Goal: Transaction & Acquisition: Register for event/course

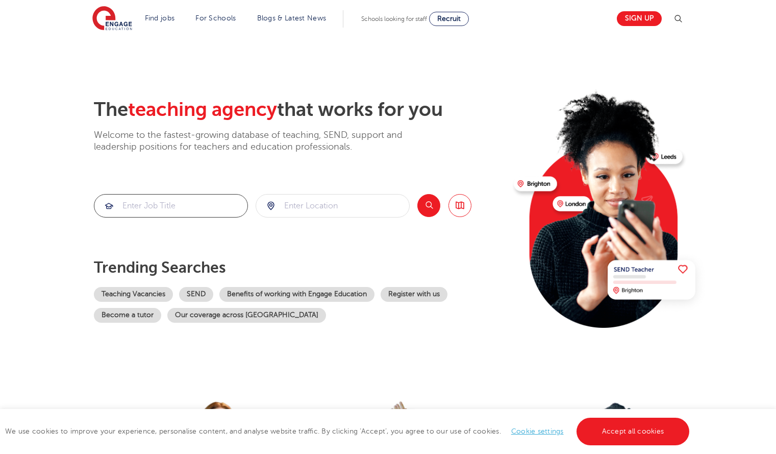
click at [197, 206] on input "search" at bounding box center [170, 205] width 153 height 22
click at [153, 294] on link "Teaching Vacancies" at bounding box center [133, 294] width 79 height 15
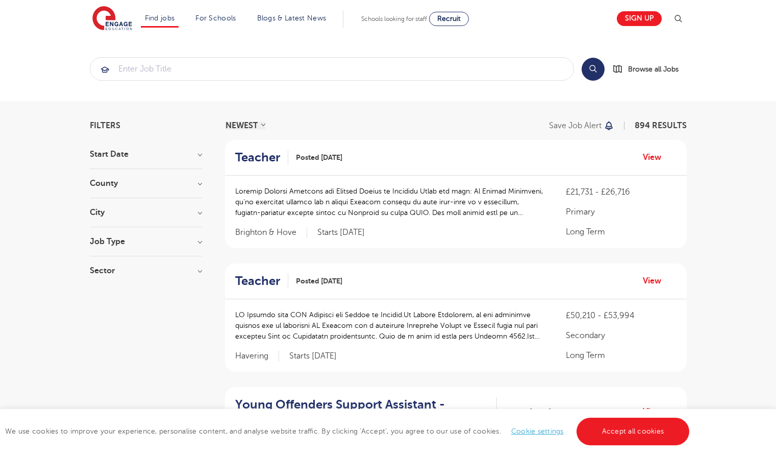
click at [175, 185] on h3 "County" at bounding box center [146, 183] width 112 height 8
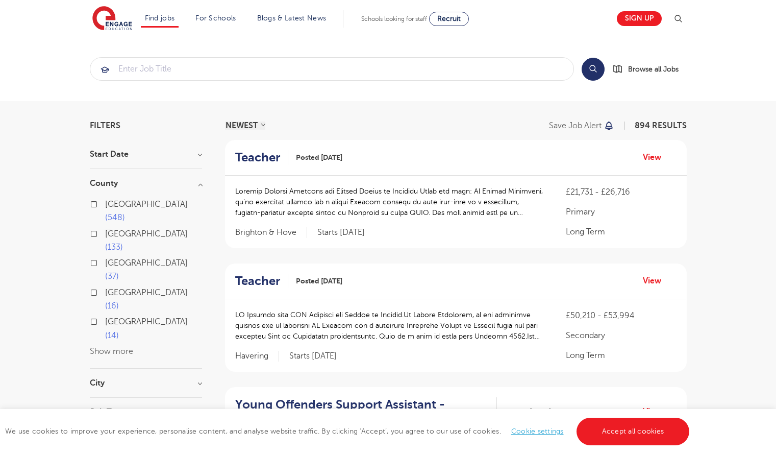
click at [122, 205] on span "[GEOGRAPHIC_DATA]" at bounding box center [146, 204] width 83 height 9
click at [112, 205] on input "London 548" at bounding box center [108, 203] width 7 height 7
checkbox input "true"
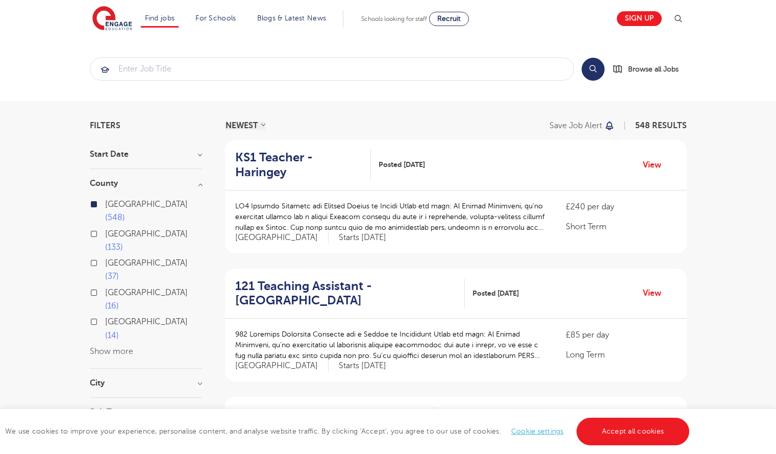
click at [139, 311] on section "Start Date County London 548 Hertfordshire 133 Leeds 37 East Sussex 16 West Sus…" at bounding box center [146, 302] width 112 height 305
click at [189, 309] on section "Start Date County London 548 Hertfordshire 133 Leeds 37 East Sussex 16 West Sus…" at bounding box center [146, 302] width 112 height 305
click at [197, 379] on h3 "City" at bounding box center [146, 383] width 112 height 8
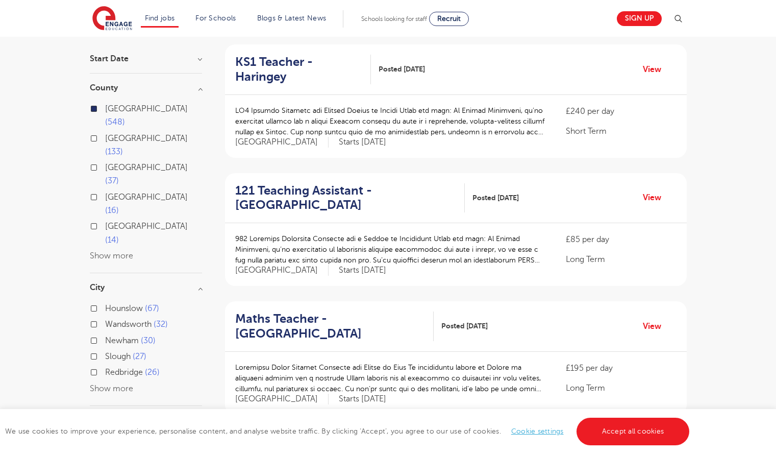
scroll to position [98, 0]
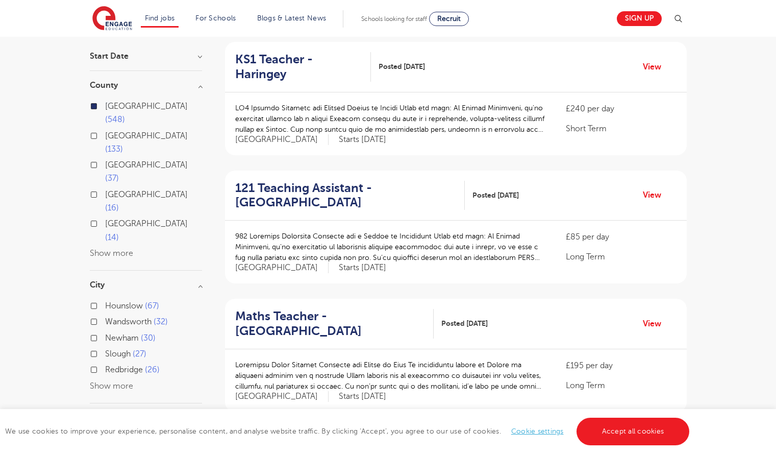
click at [105, 363] on label "Redbridge 26" at bounding box center [132, 369] width 55 height 13
click at [105, 365] on input "Redbridge 26" at bounding box center [108, 368] width 7 height 7
checkbox input "true"
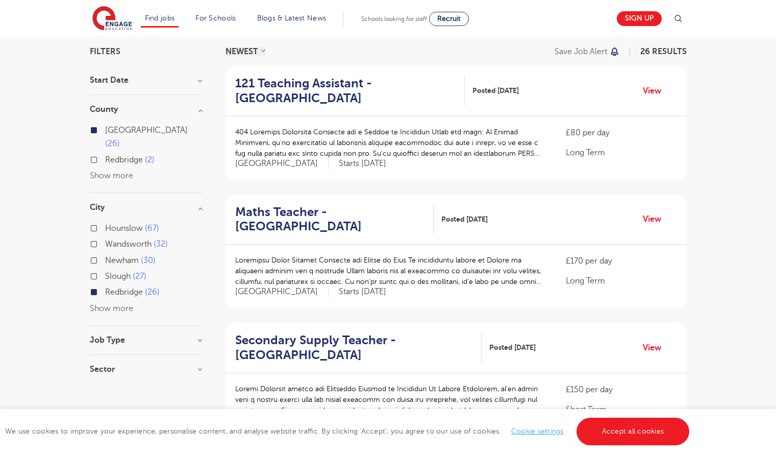
scroll to position [76, 0]
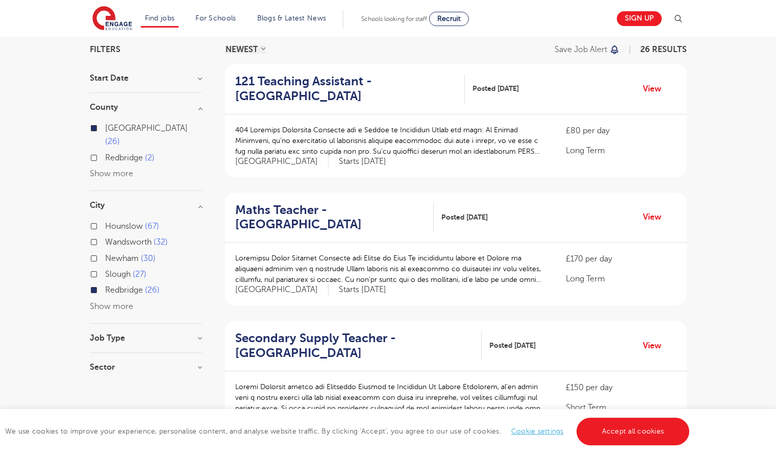
click at [120, 334] on h3 "Job Type" at bounding box center [146, 338] width 112 height 8
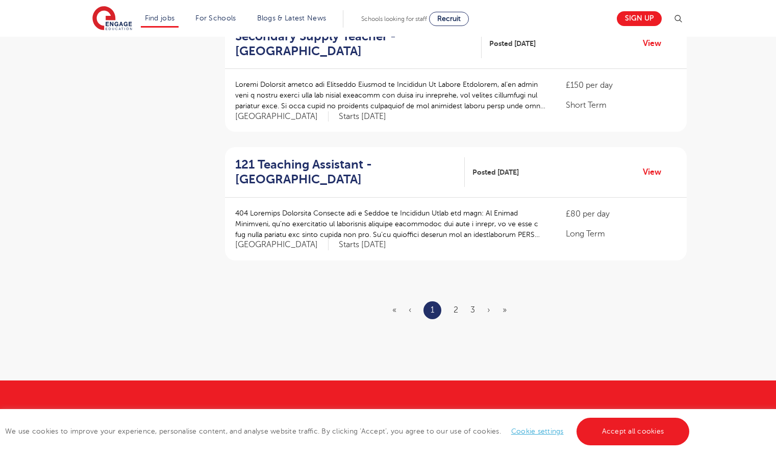
scroll to position [1150, 0]
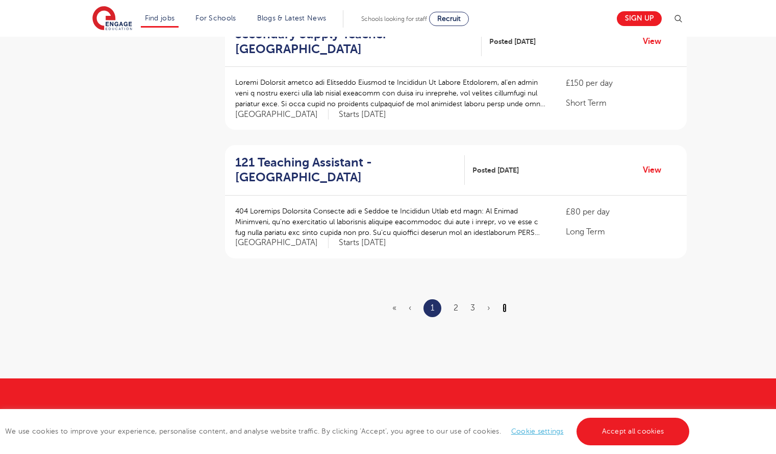
click at [505, 308] on link "»" at bounding box center [505, 307] width 4 height 9
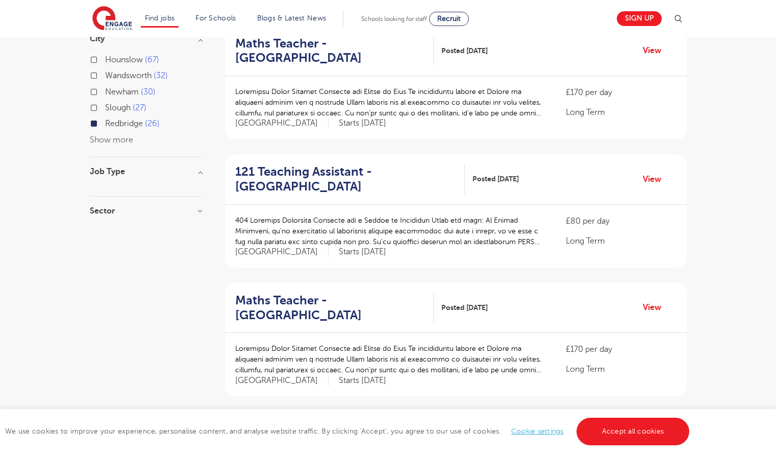
scroll to position [243, 0]
click at [349, 172] on h2 "121 Teaching Assistant - Redbridge" at bounding box center [346, 179] width 222 height 30
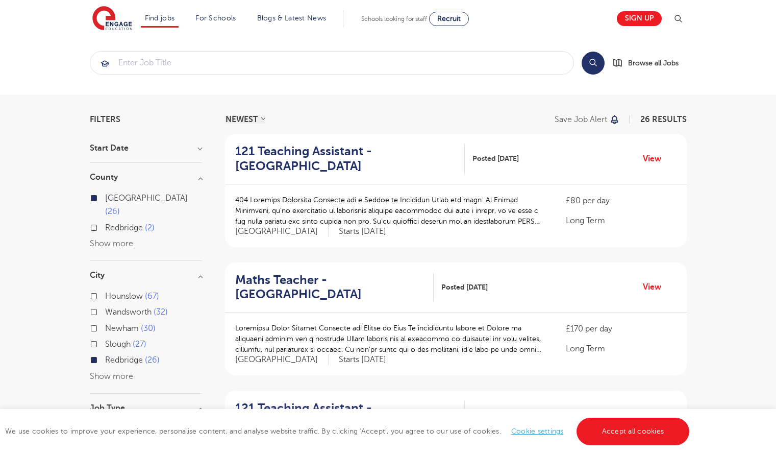
scroll to position [0, 0]
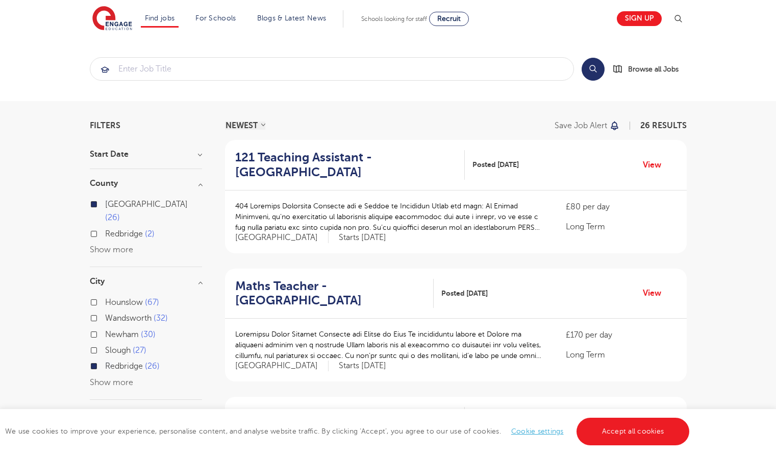
click at [388, 23] on div "Schools looking for staff Recruit" at bounding box center [415, 19] width 108 height 14
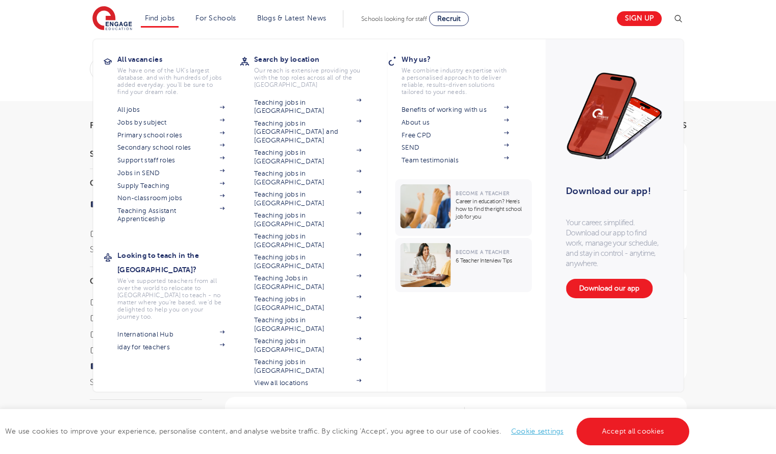
click at [154, 18] on link "Find jobs" at bounding box center [160, 18] width 30 height 8
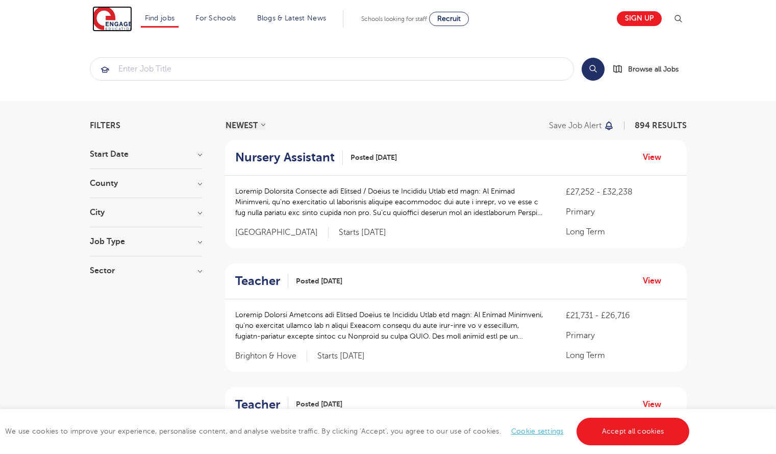
click at [117, 18] on img at bounding box center [112, 19] width 40 height 26
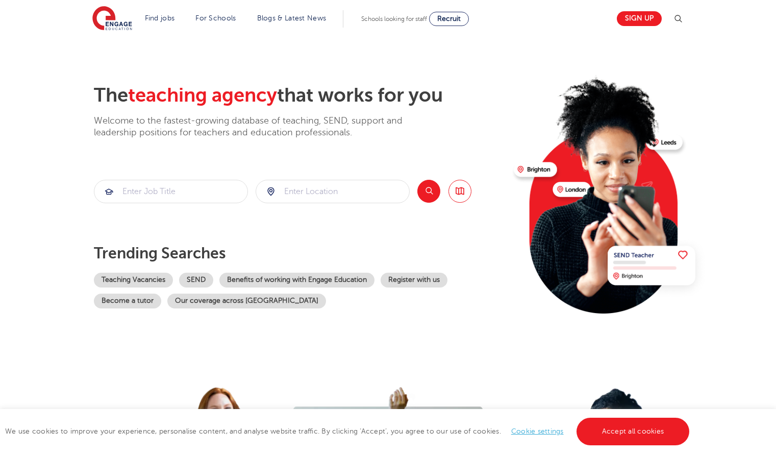
scroll to position [16, 0]
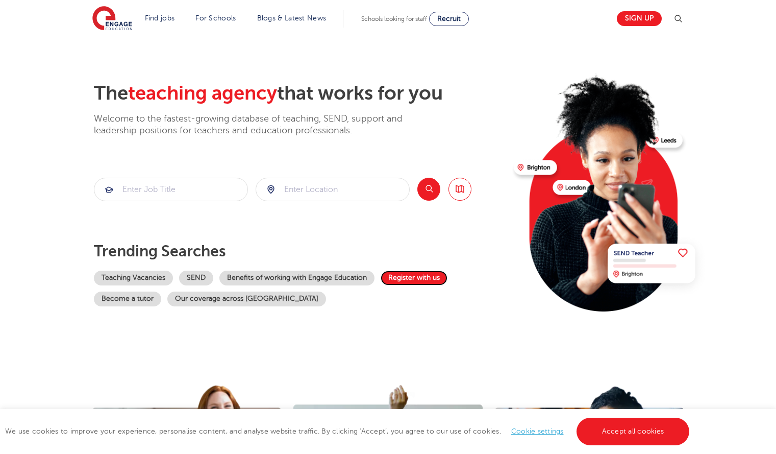
click at [409, 280] on link "Register with us" at bounding box center [414, 277] width 67 height 15
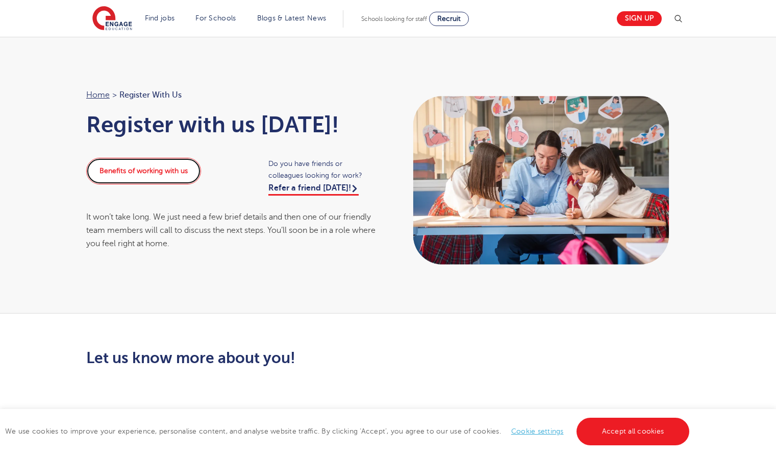
click at [124, 183] on link "Benefits of working with us" at bounding box center [143, 171] width 115 height 27
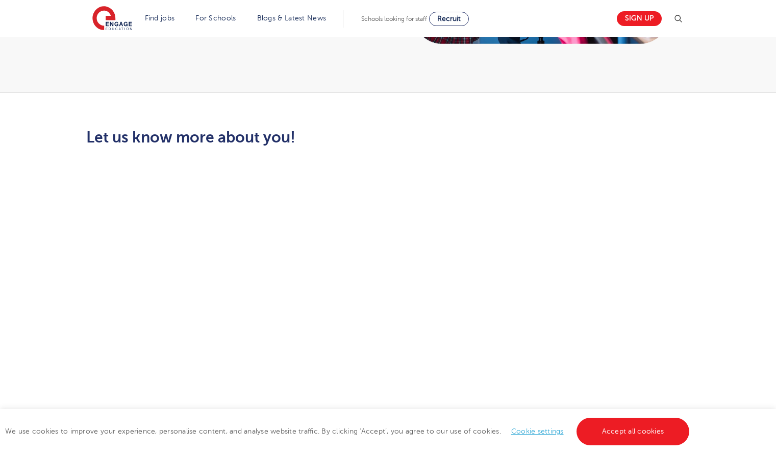
scroll to position [223, 0]
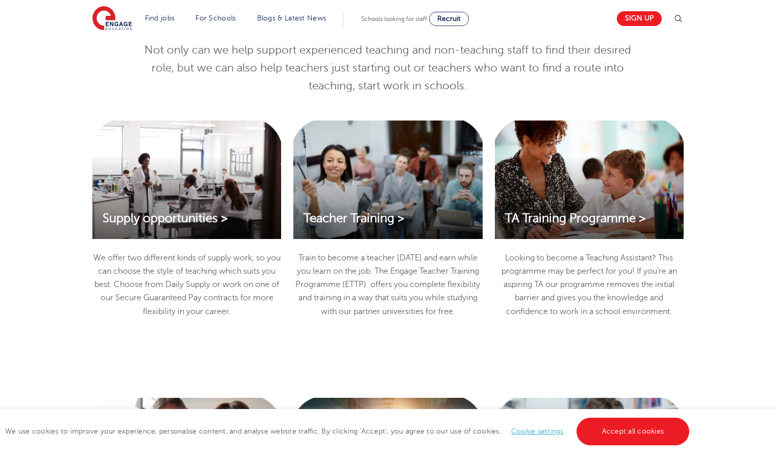
scroll to position [1075, 0]
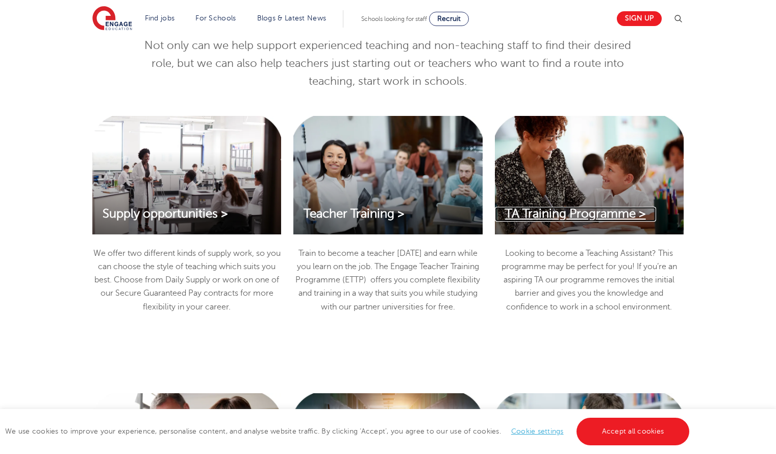
click at [631, 210] on span "TA Training Programme >" at bounding box center [575, 214] width 141 height 14
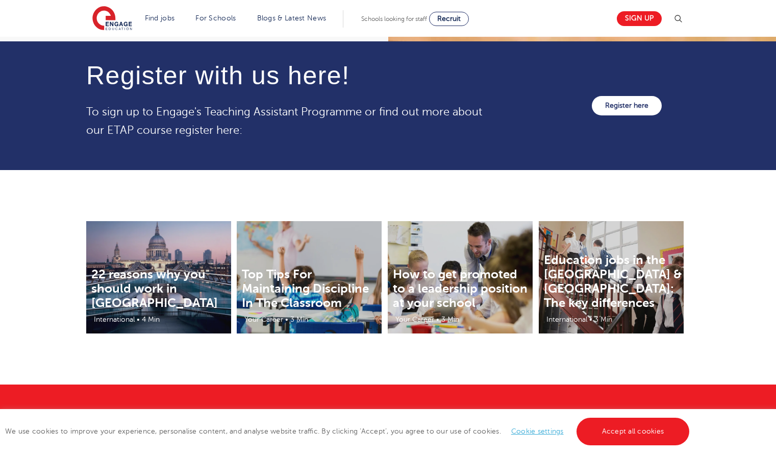
scroll to position [1246, 0]
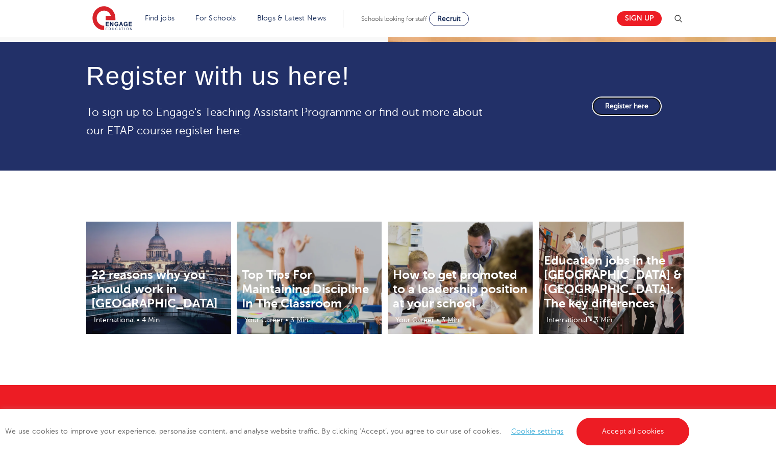
click at [639, 107] on link "Register here" at bounding box center [627, 105] width 70 height 19
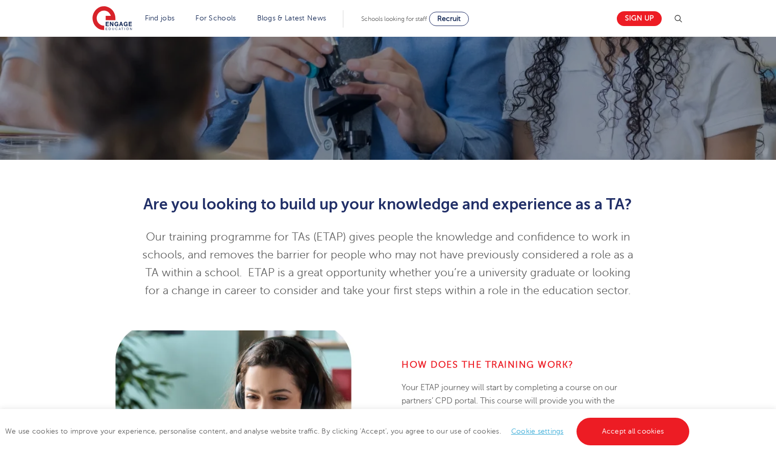
scroll to position [0, 0]
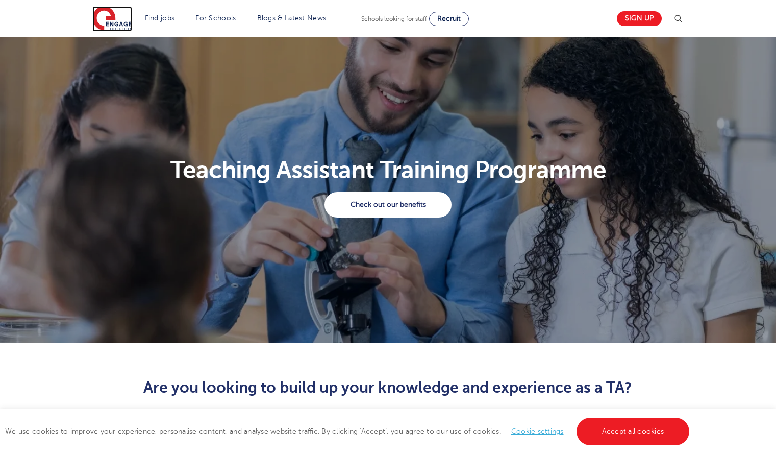
click at [120, 22] on img at bounding box center [112, 19] width 40 height 26
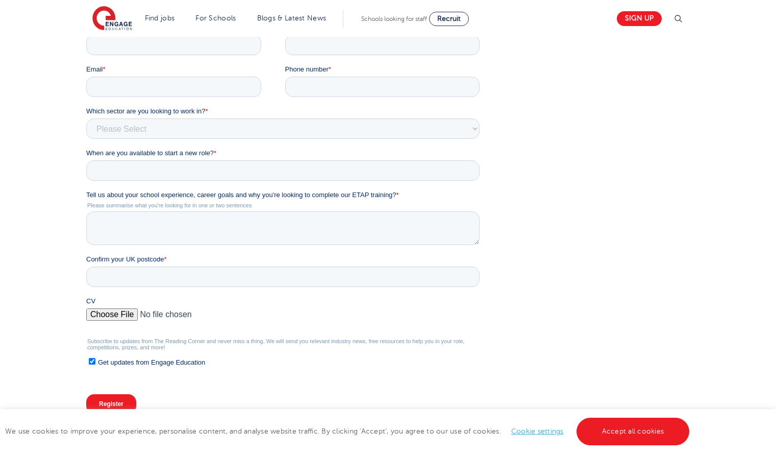
scroll to position [226, 0]
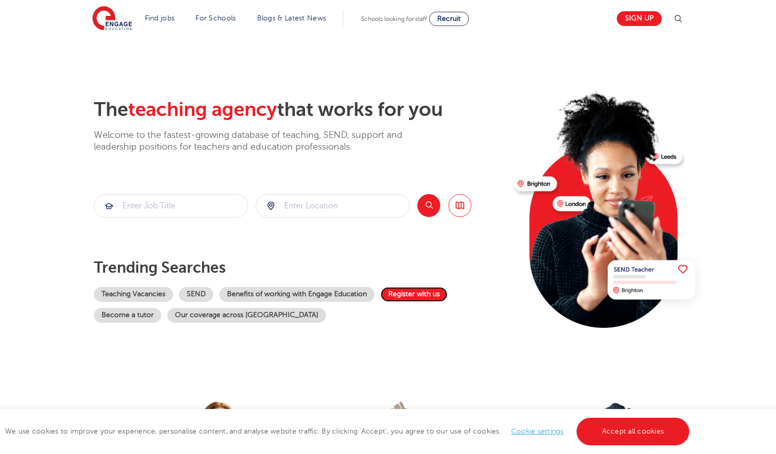
click at [419, 295] on link "Register with us" at bounding box center [414, 294] width 67 height 15
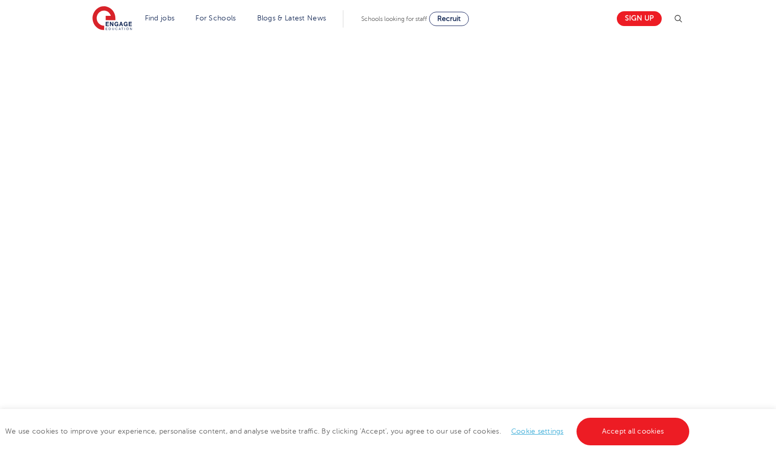
scroll to position [455, 0]
click at [544, 432] on link "Cookie settings" at bounding box center [537, 431] width 53 height 8
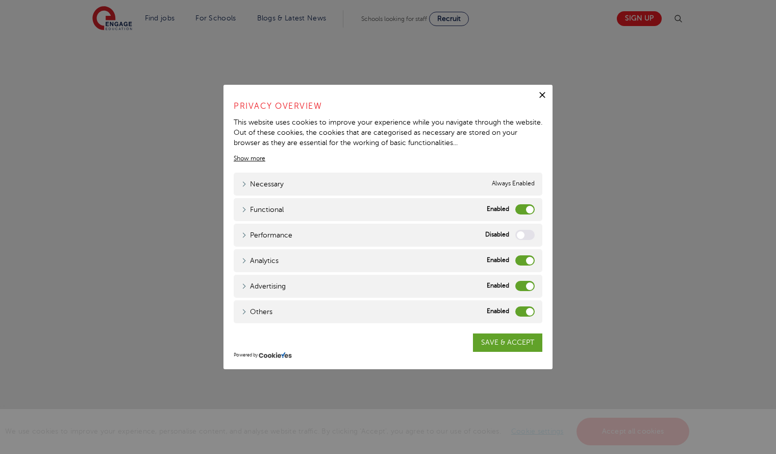
scroll to position [454, 0]
click at [501, 345] on link "SAVE & ACCEPT" at bounding box center [507, 342] width 69 height 18
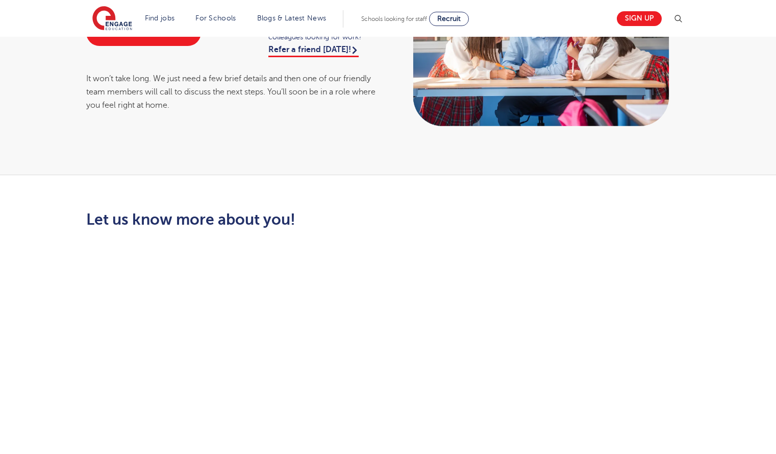
scroll to position [0, 0]
